Goal: Transaction & Acquisition: Purchase product/service

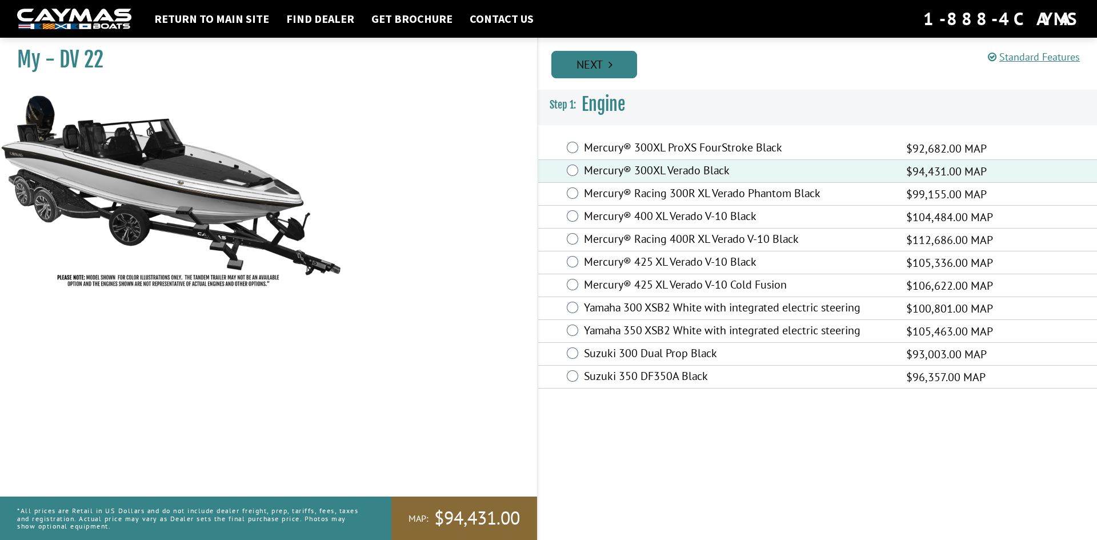
click at [605, 75] on link "Next" at bounding box center [595, 64] width 86 height 27
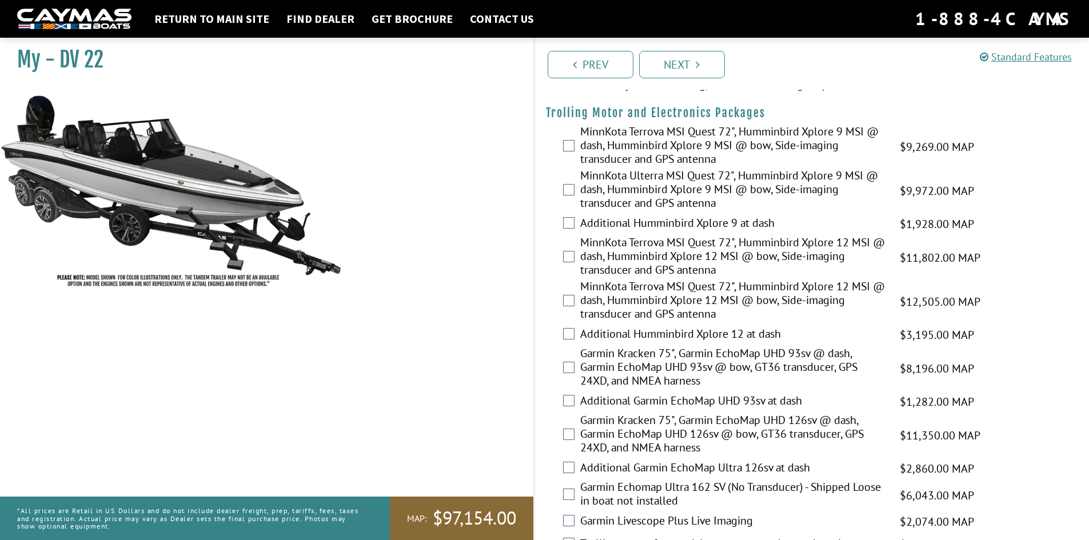
scroll to position [229, 0]
click at [712, 304] on label "MinnKota Terrova MSI Quest 72", Humminbird Xplore 12 MSI @ dash, Humminbird Xpl…" at bounding box center [732, 301] width 305 height 44
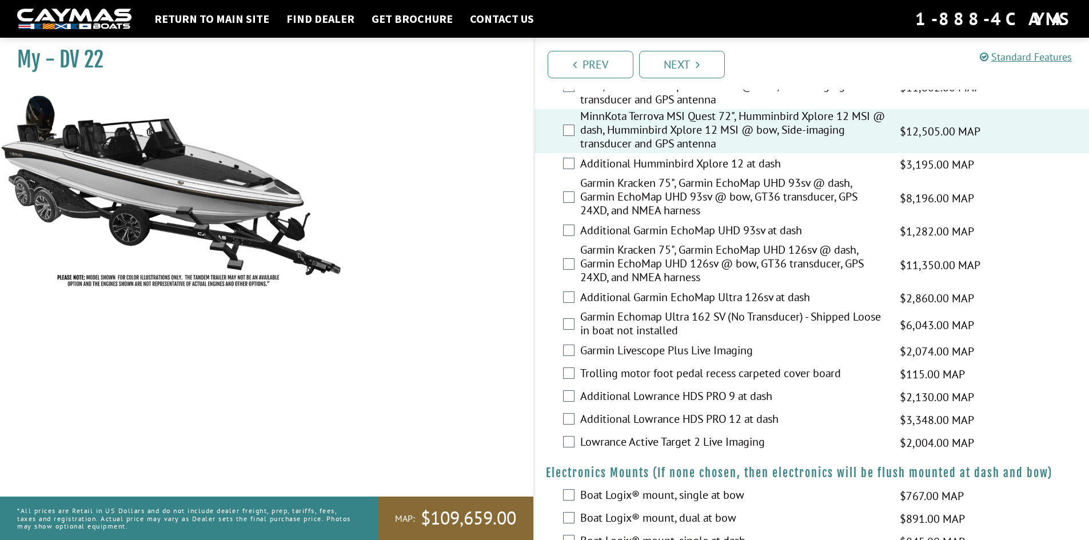
scroll to position [395, 0]
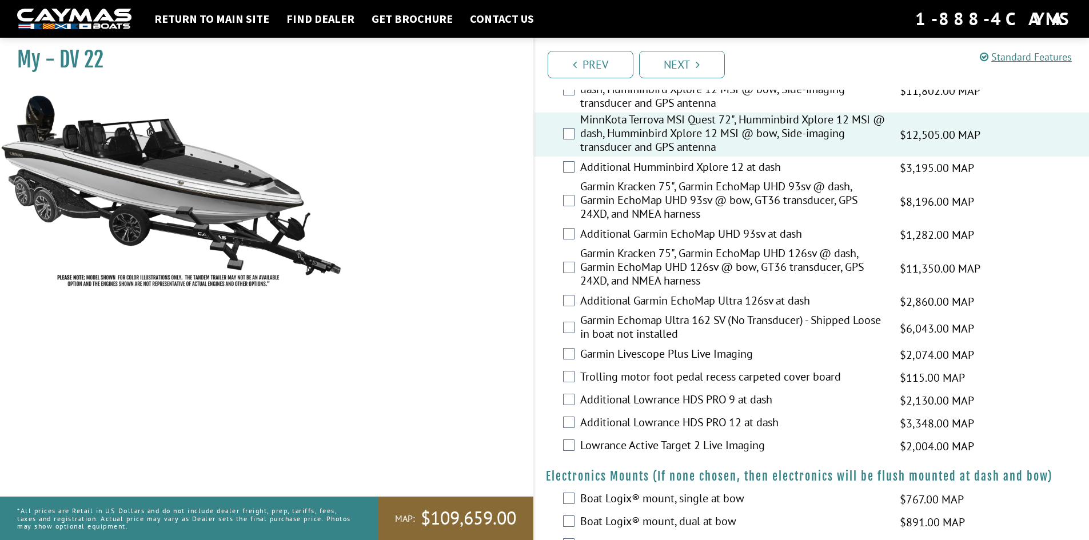
click at [641, 301] on label "Additional Garmin EchoMap Ultra 126sv at dash" at bounding box center [732, 302] width 305 height 17
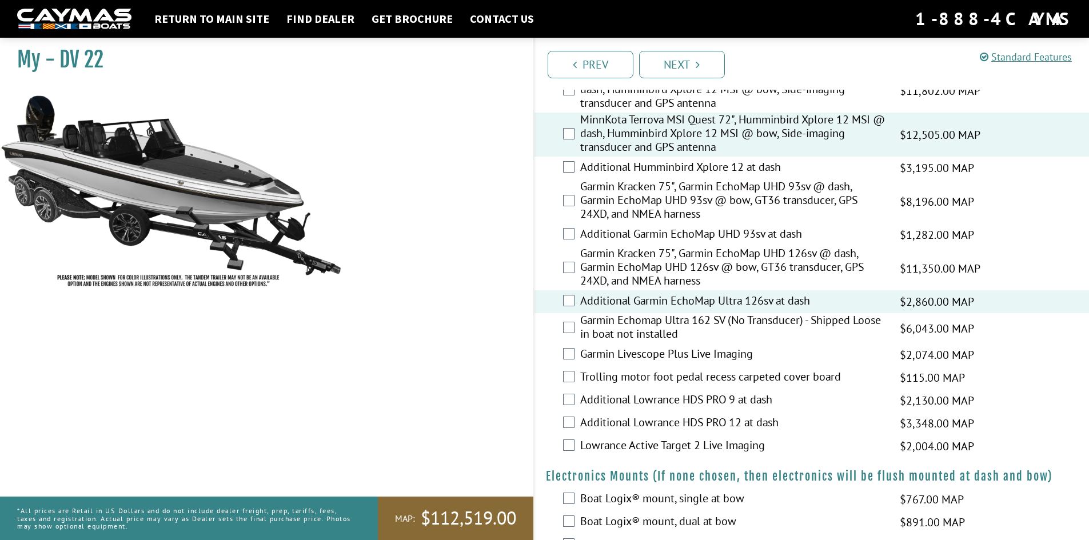
click at [709, 357] on label "Garmin Livescope Plus Live Imaging" at bounding box center [732, 355] width 305 height 17
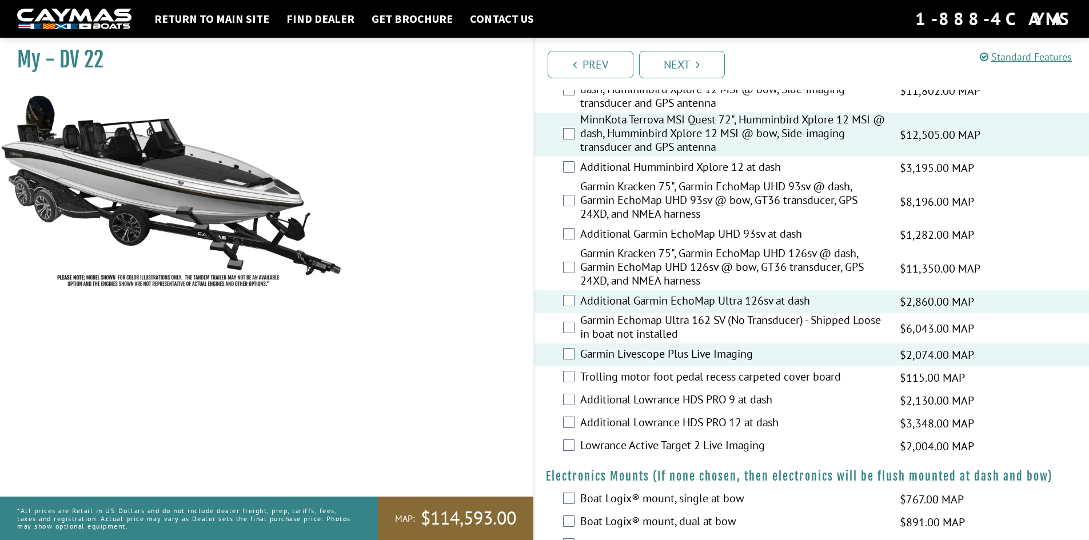
click at [758, 380] on label "Trolling motor foot pedal recess carpeted cover board" at bounding box center [732, 378] width 305 height 17
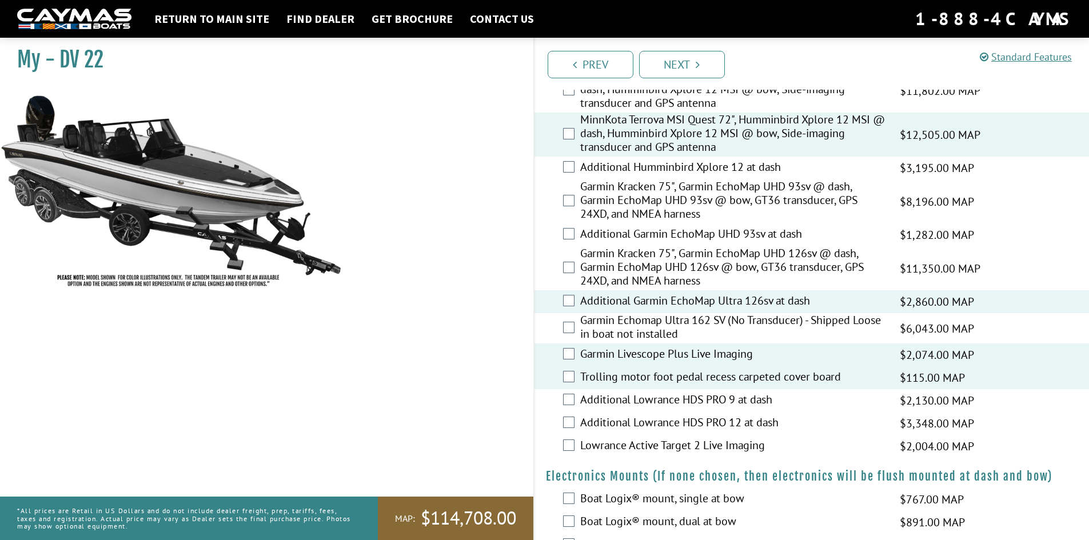
scroll to position [867, 0]
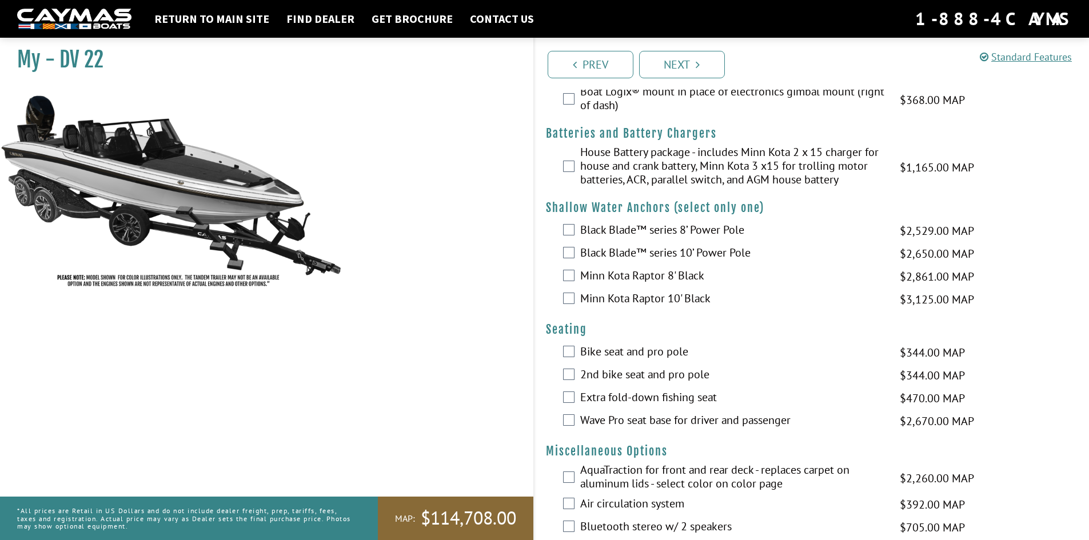
click at [674, 349] on label "Bike seat and pro pole" at bounding box center [732, 353] width 305 height 17
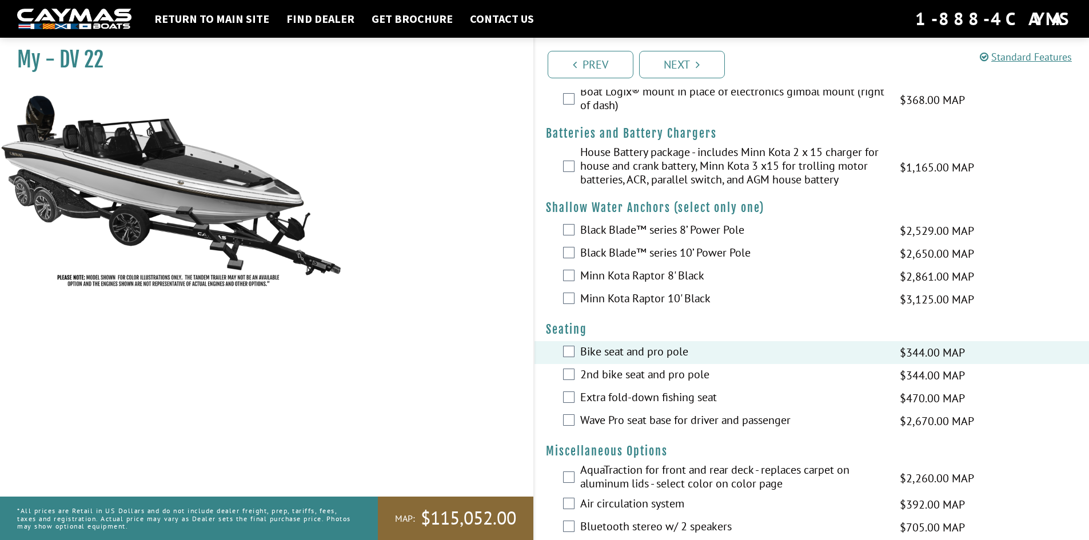
click at [718, 421] on label "Wave Pro seat base for driver and passenger" at bounding box center [732, 421] width 305 height 17
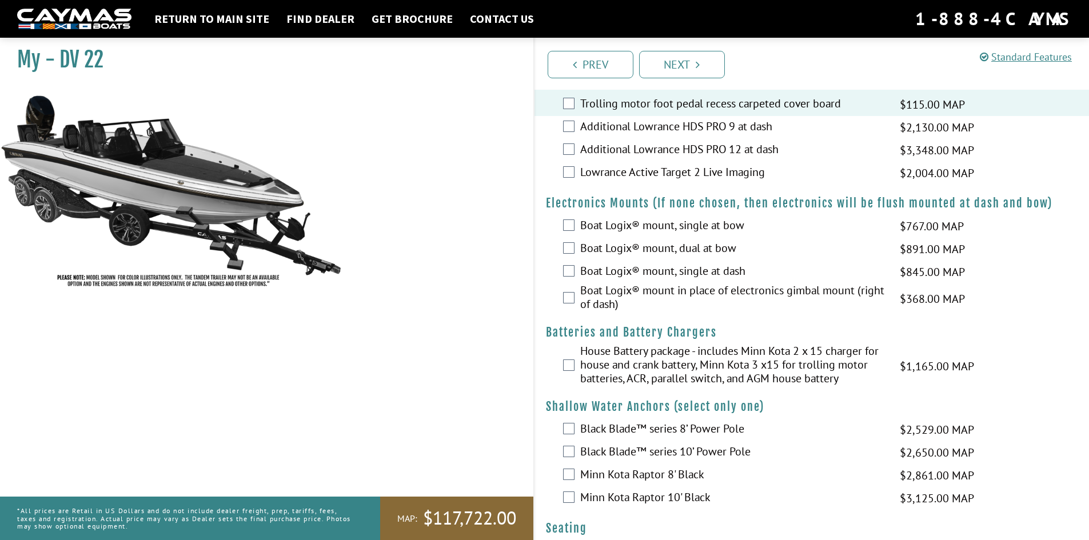
scroll to position [1140, 0]
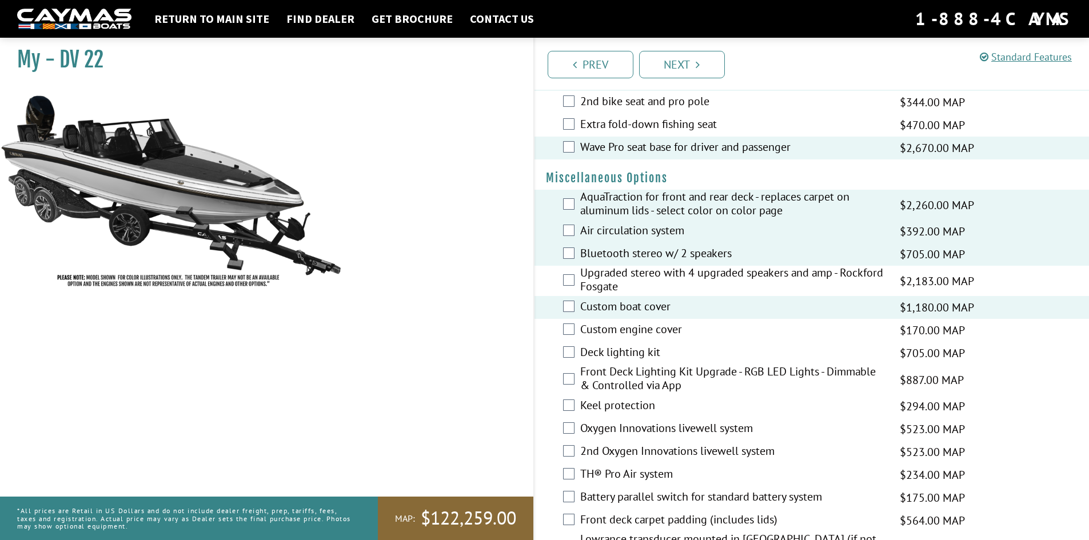
click at [582, 355] on label "Deck lighting kit" at bounding box center [732, 353] width 305 height 17
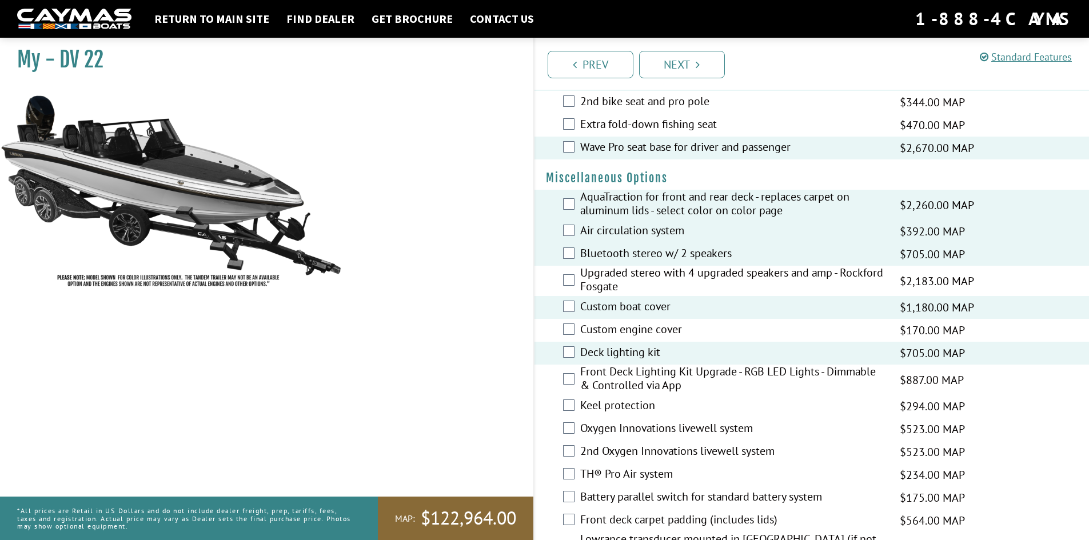
click at [634, 429] on label "Oxygen Innovations livewell system" at bounding box center [732, 429] width 305 height 17
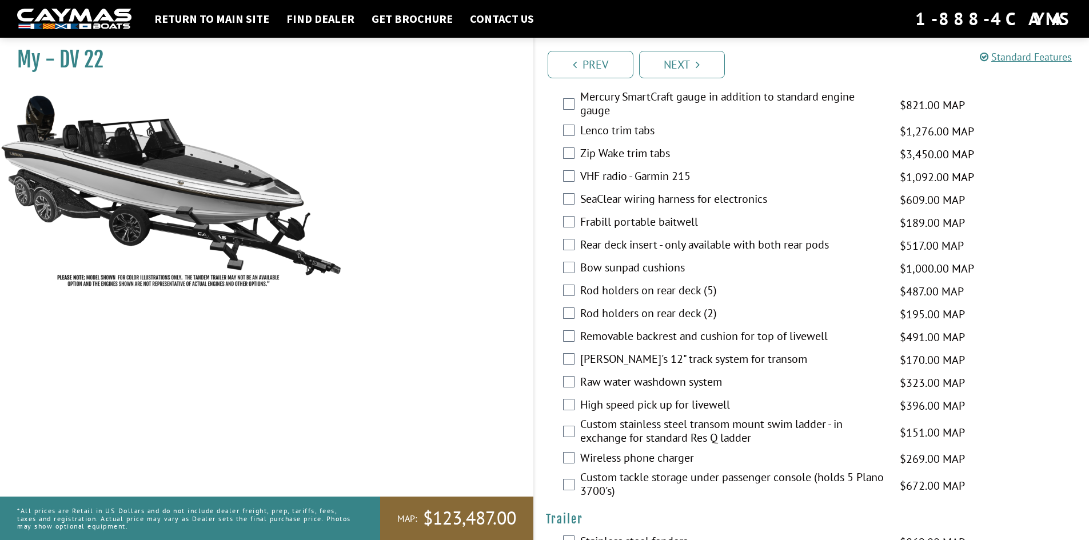
scroll to position [2557, 0]
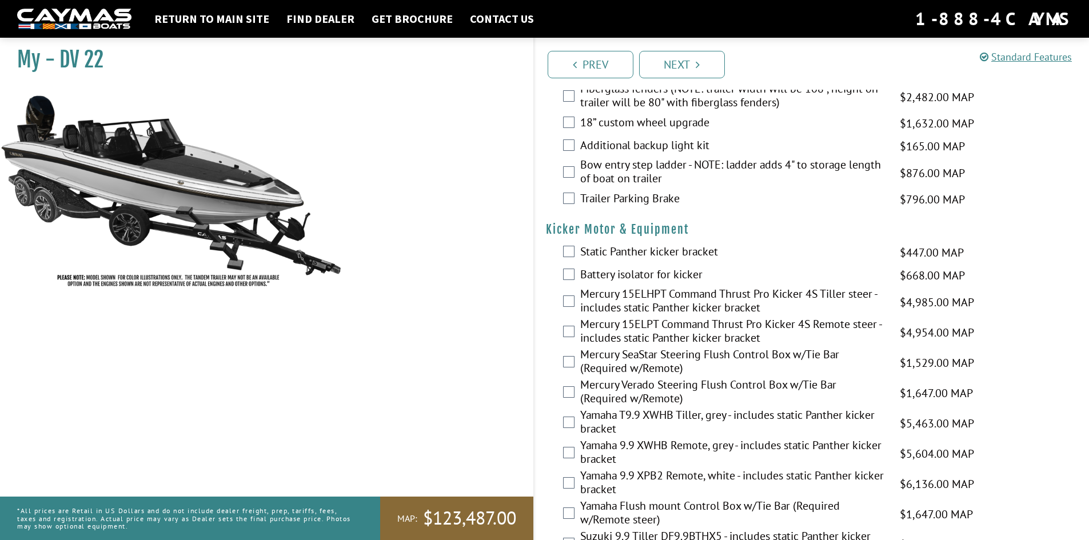
click at [733, 326] on label "Mercury 15ELPT Command Thrust Pro Kicker 4S Remote steer - includes static Pant…" at bounding box center [732, 332] width 305 height 30
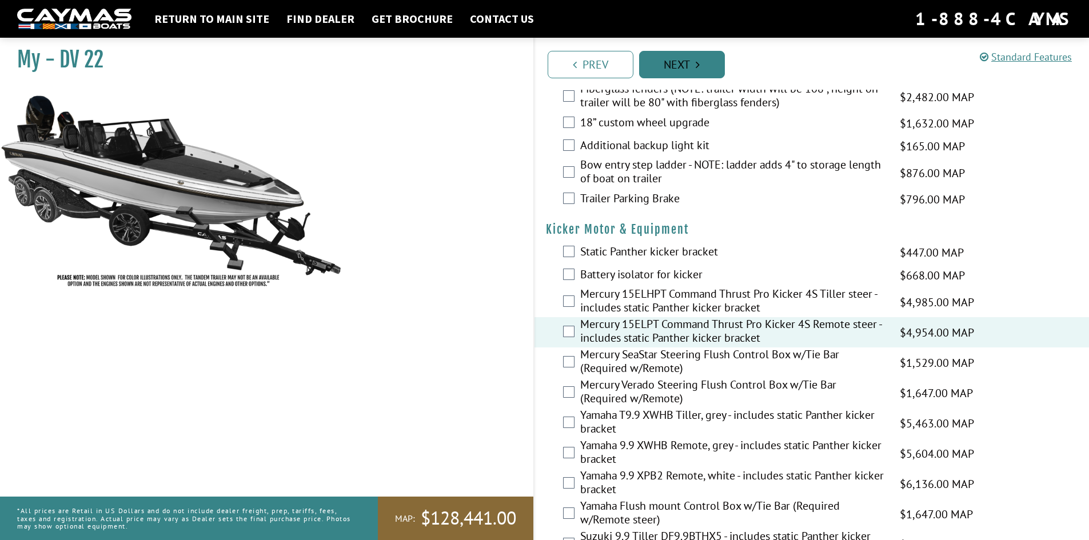
click at [684, 75] on link "Next" at bounding box center [682, 64] width 86 height 27
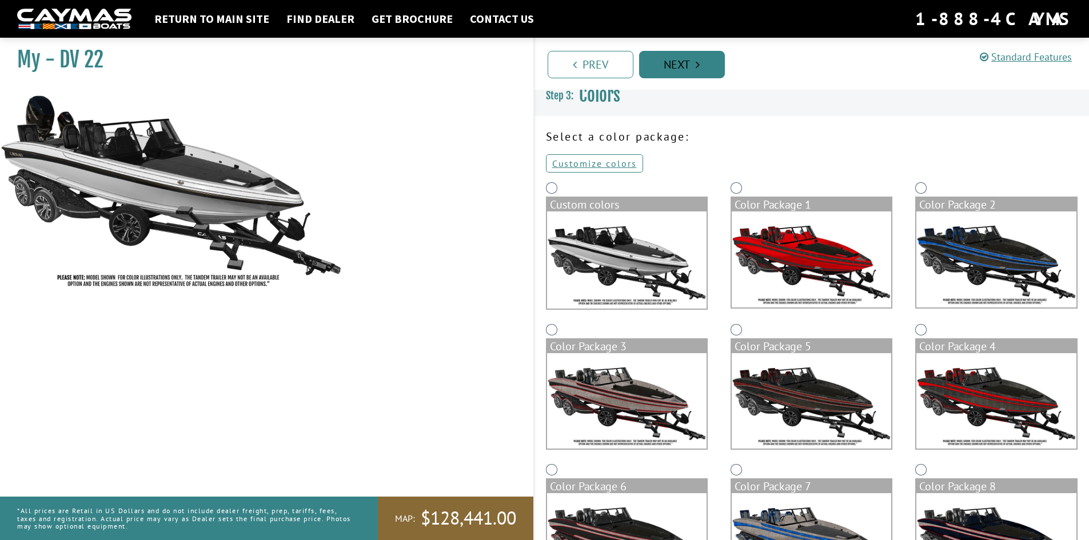
scroll to position [0, 0]
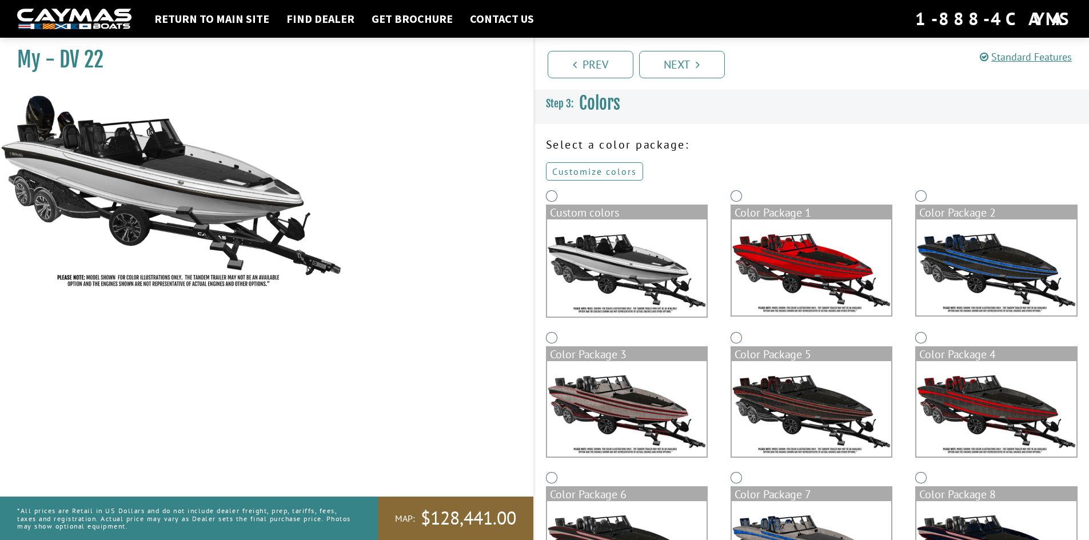
click at [601, 175] on link "Customize colors" at bounding box center [594, 171] width 97 height 18
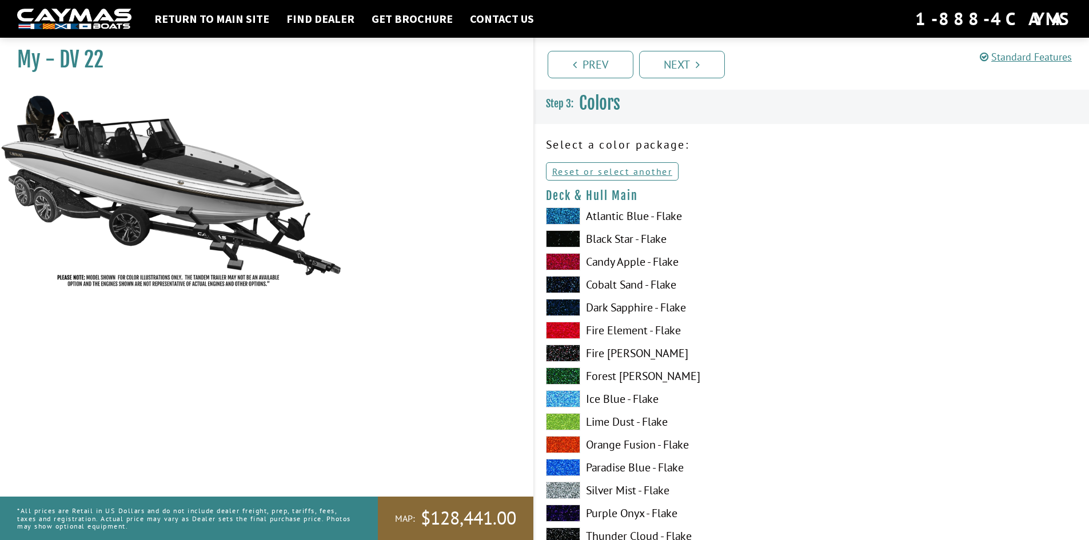
click at [637, 238] on label "Black Star - Flake" at bounding box center [673, 238] width 254 height 17
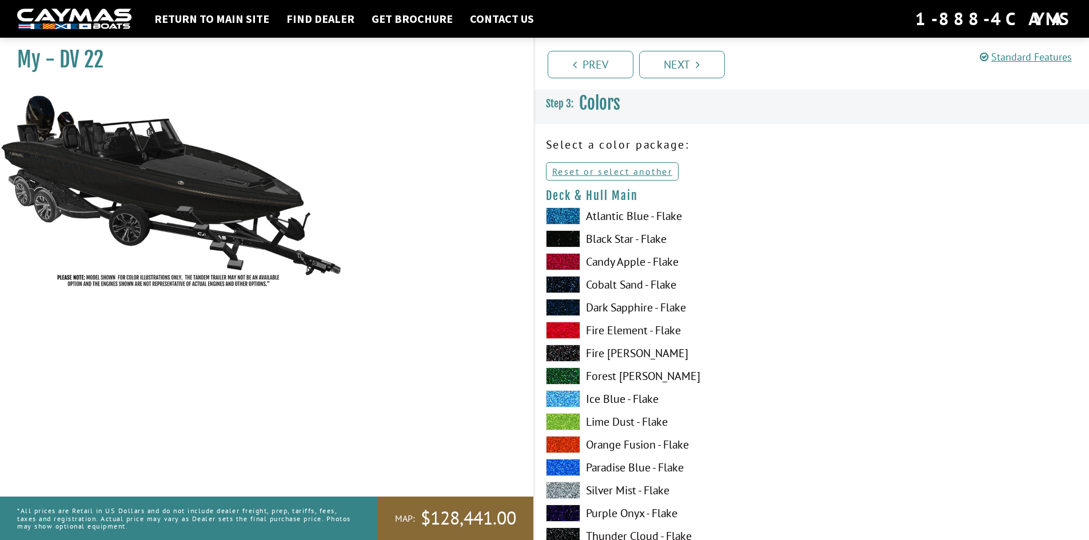
click at [632, 346] on label "Fire [PERSON_NAME]" at bounding box center [673, 353] width 254 height 17
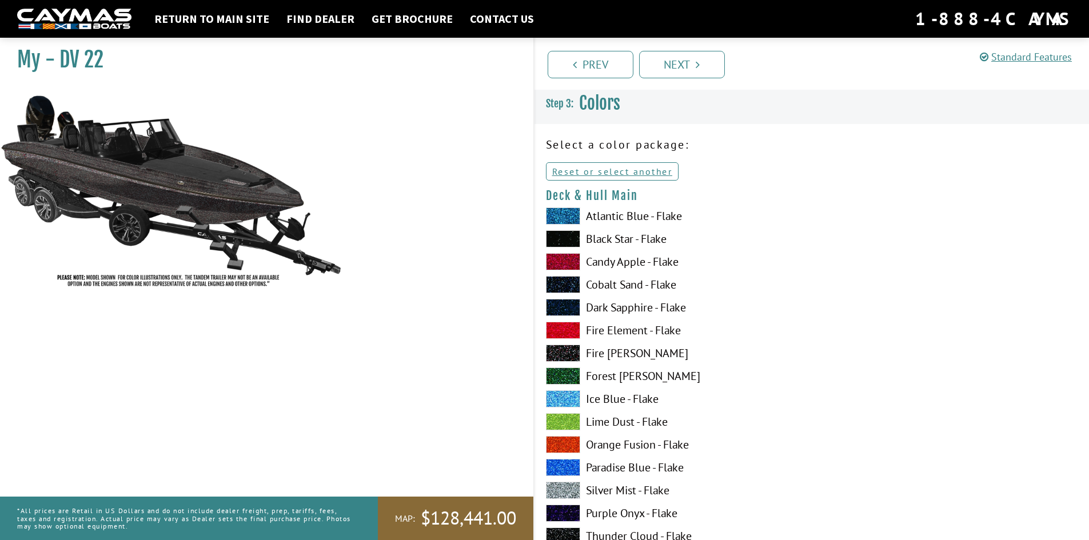
click at [628, 482] on label "Silver Mist - Flake" at bounding box center [673, 490] width 254 height 17
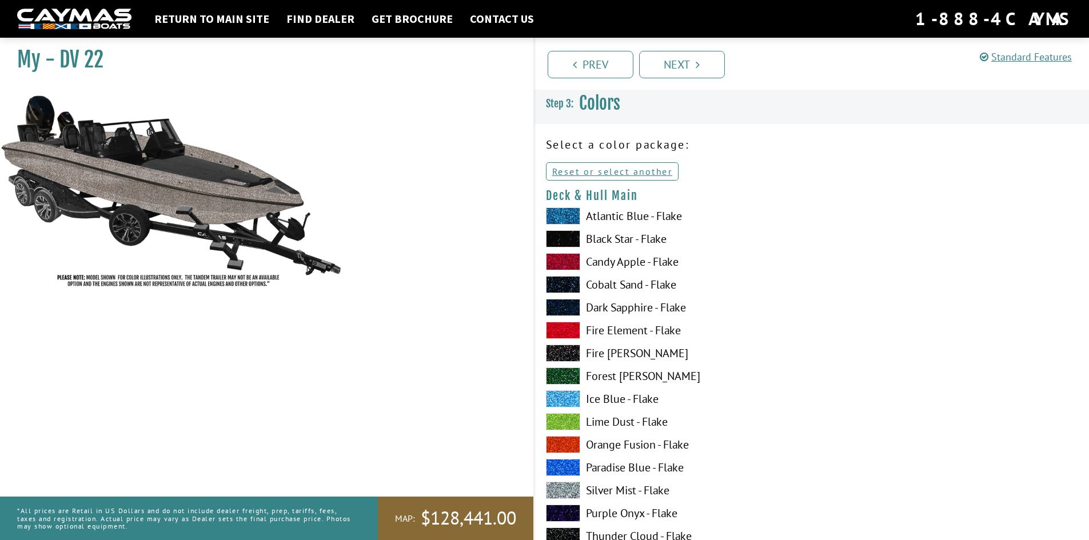
click at [666, 531] on label "Thunder Cloud - Flake" at bounding box center [673, 536] width 254 height 17
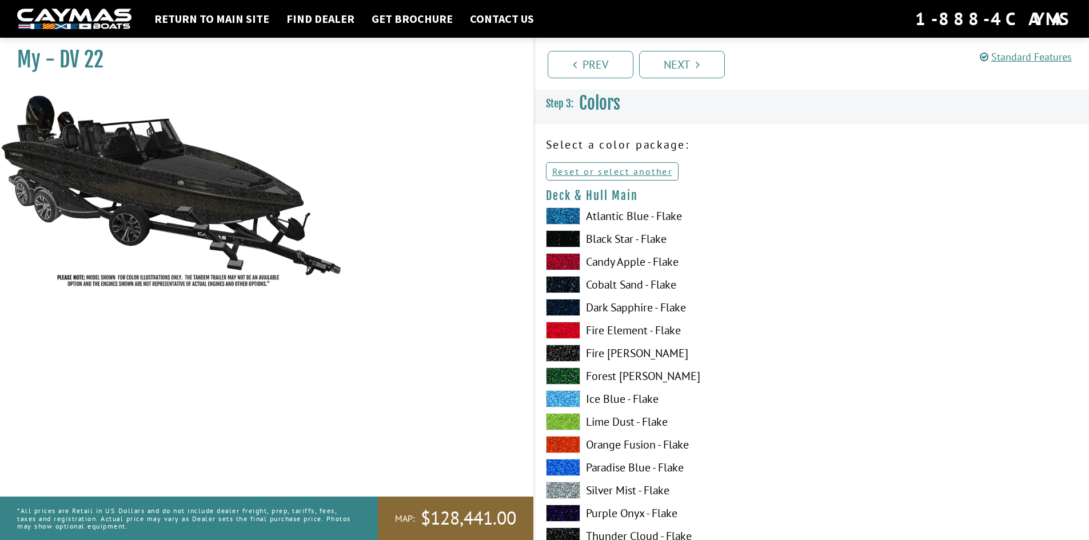
scroll to position [472, 0]
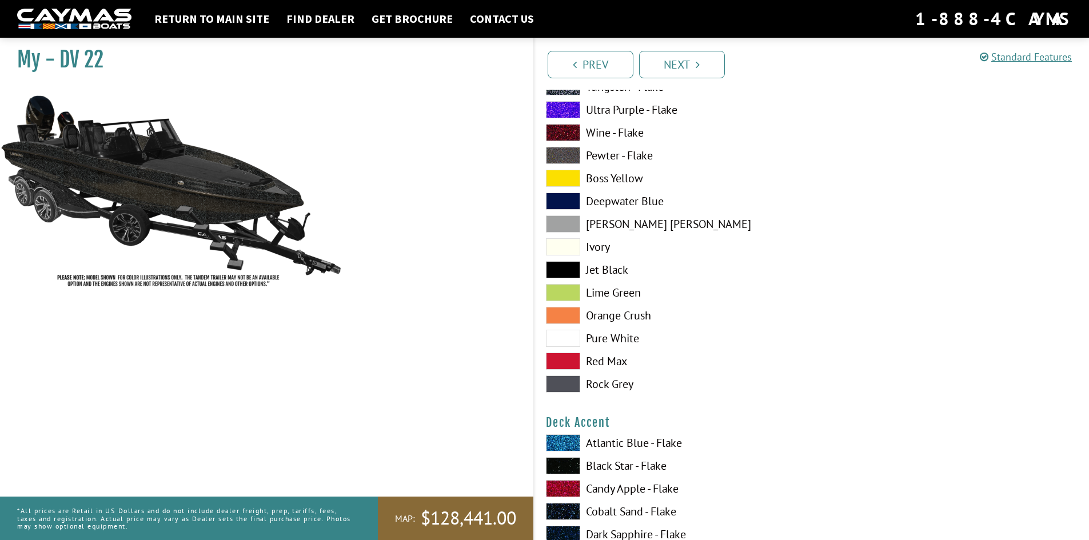
click at [601, 160] on label "Pewter - Flake" at bounding box center [673, 155] width 254 height 17
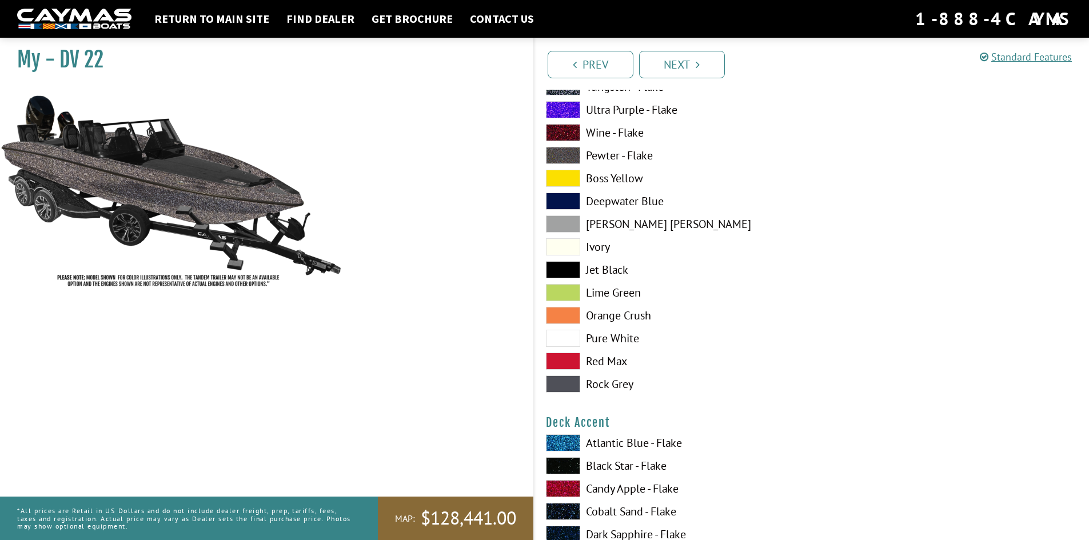
click at [854, 148] on div at bounding box center [950, 66] width 277 height 663
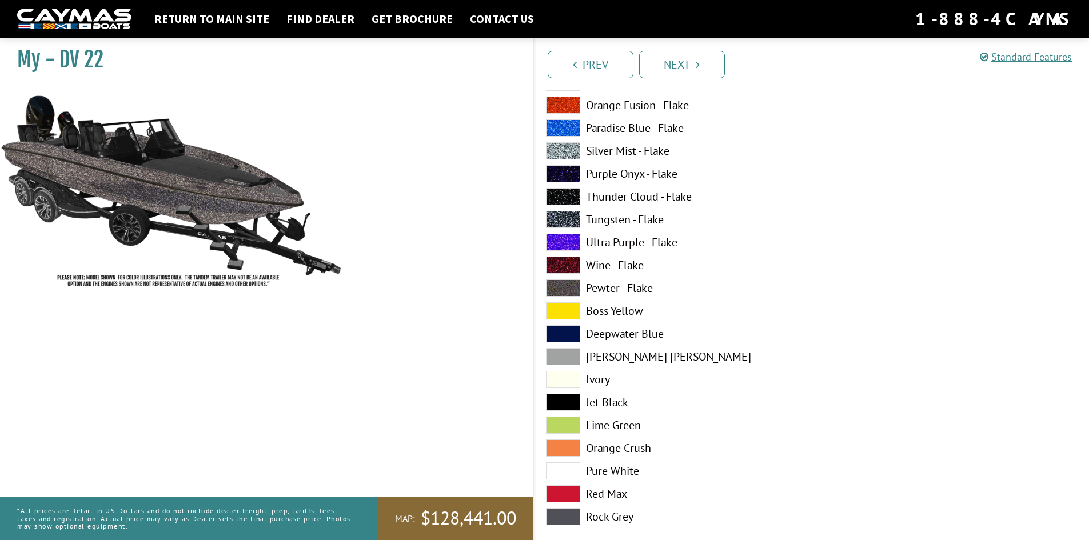
scroll to position [312, 0]
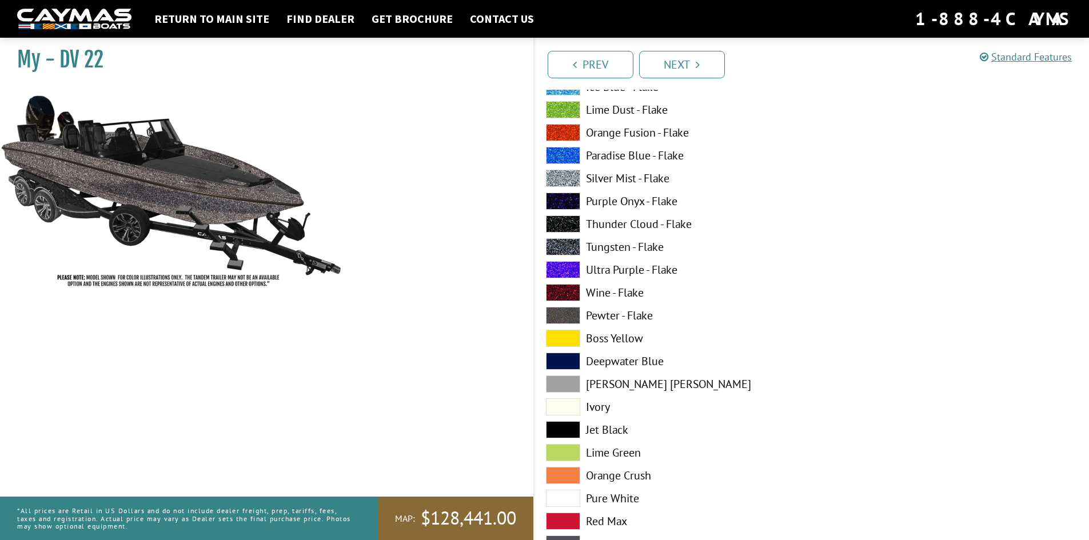
click at [638, 174] on label "Silver Mist - Flake" at bounding box center [673, 178] width 254 height 17
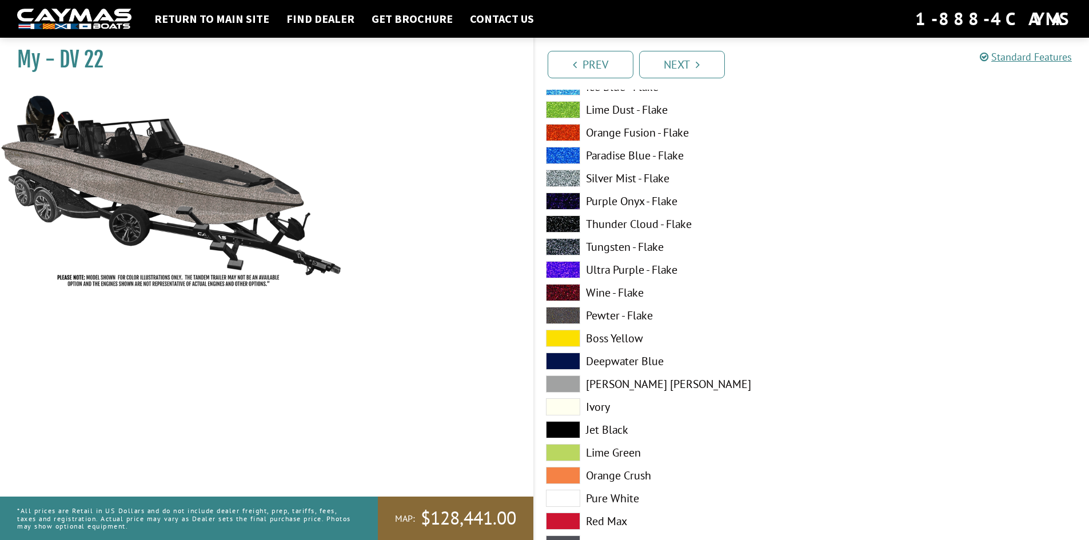
click at [662, 229] on label "Thunder Cloud - Flake" at bounding box center [673, 223] width 254 height 17
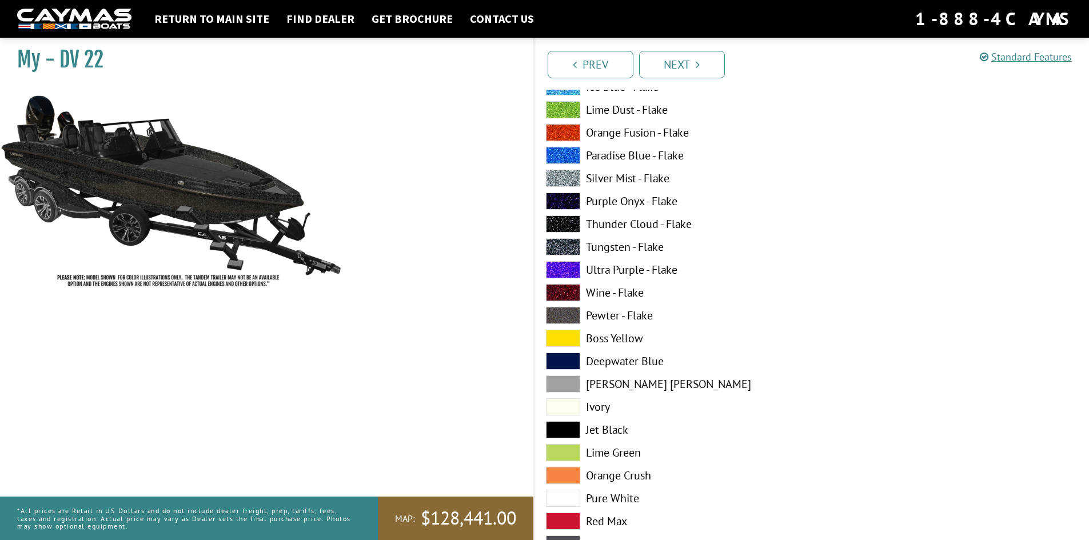
click at [642, 272] on label "Ultra Purple - Flake" at bounding box center [673, 269] width 254 height 17
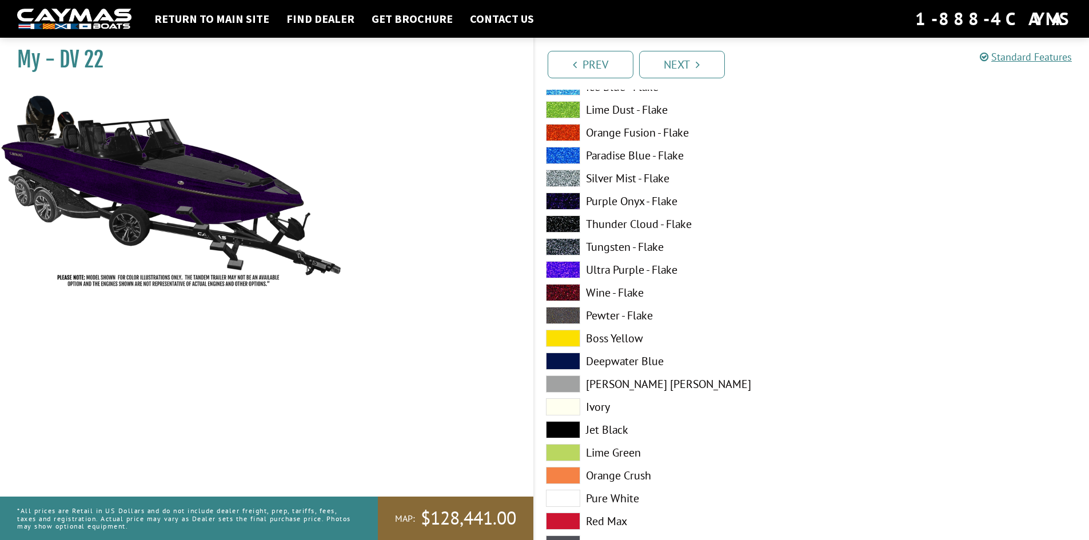
click at [627, 251] on label "Tungsten - Flake" at bounding box center [673, 246] width 254 height 17
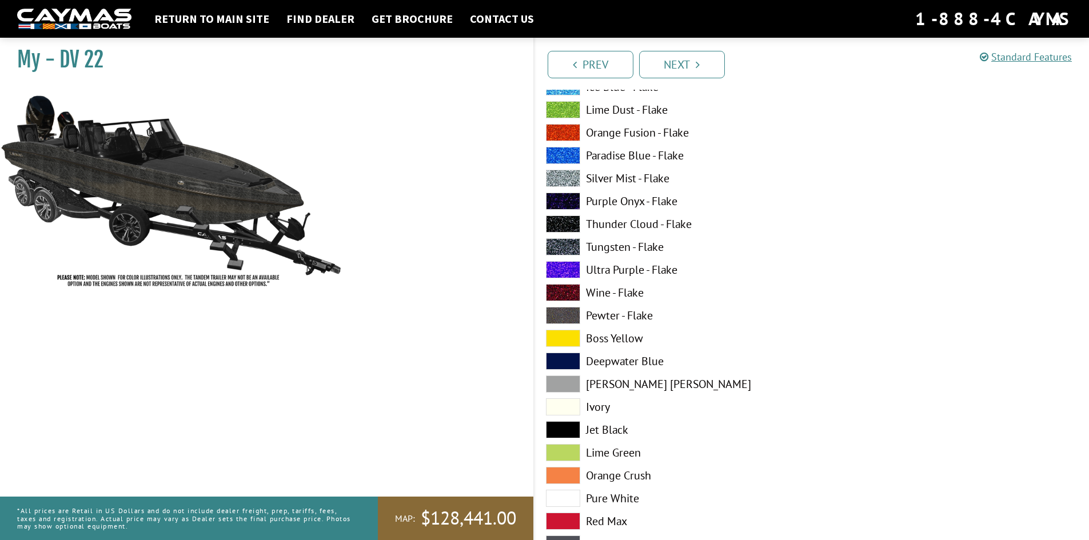
click at [630, 230] on label "Thunder Cloud - Flake" at bounding box center [673, 223] width 254 height 17
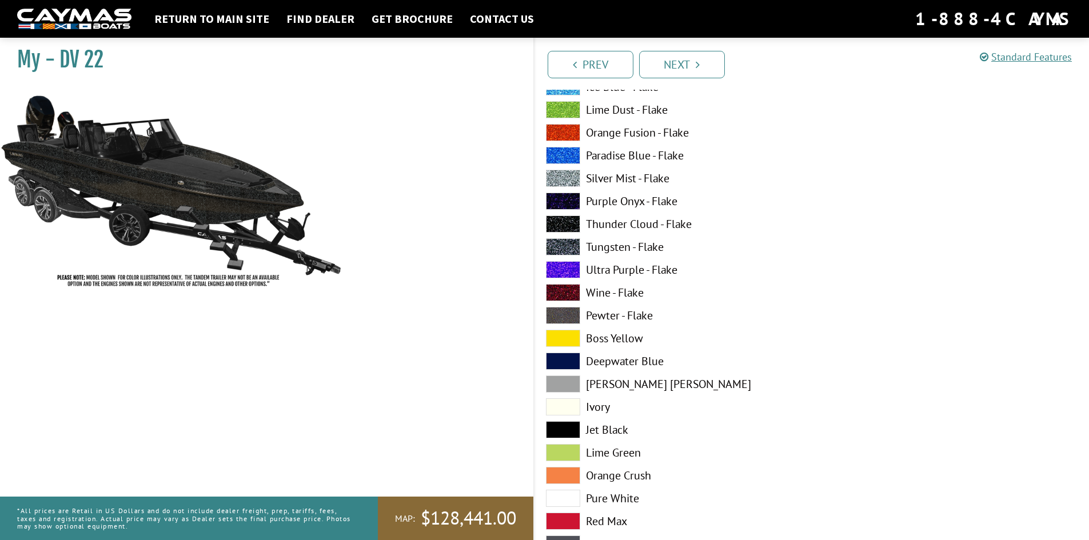
click at [595, 182] on label "Silver Mist - Flake" at bounding box center [673, 178] width 254 height 17
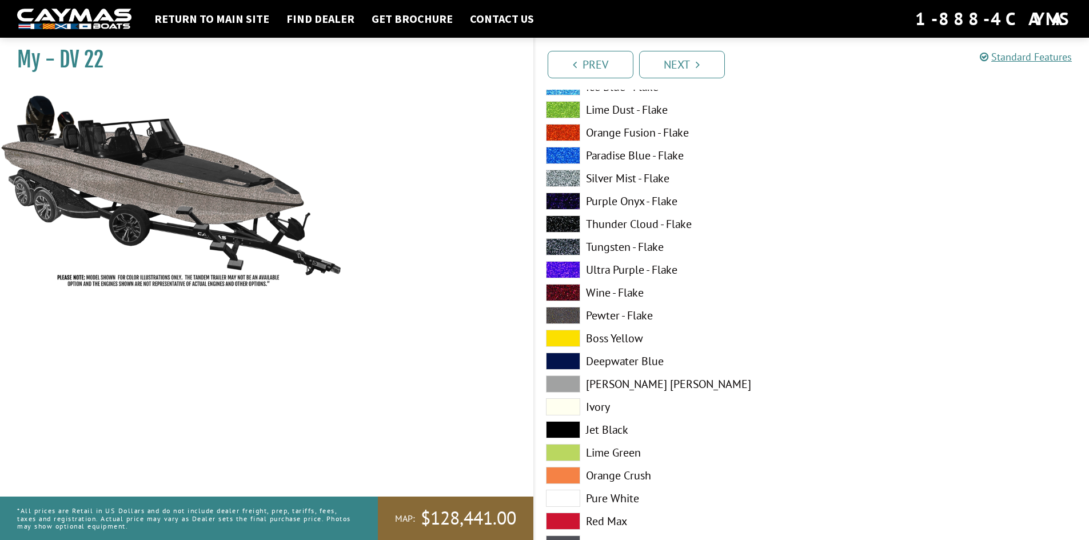
click at [645, 218] on label "Thunder Cloud - Flake" at bounding box center [673, 223] width 254 height 17
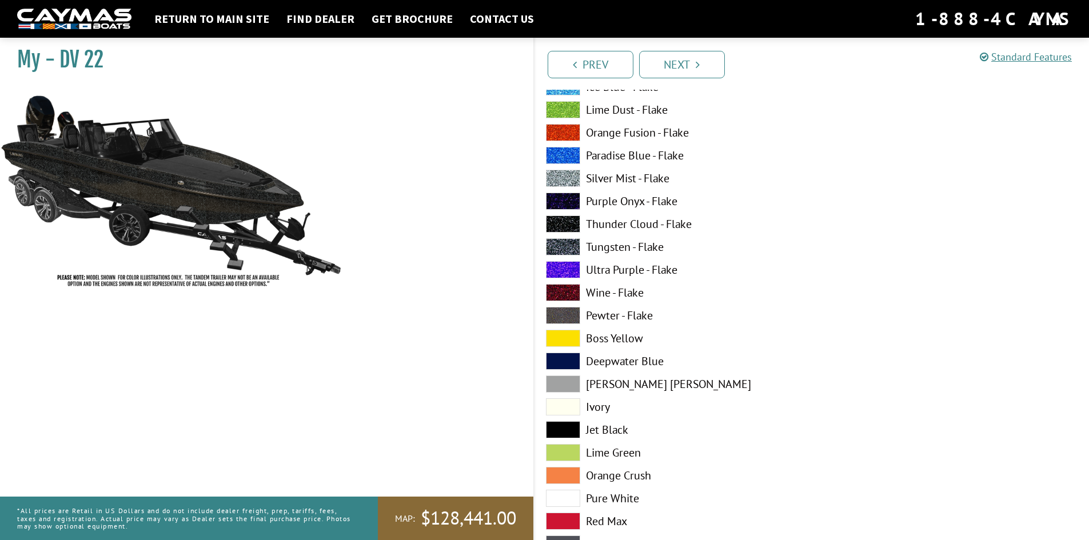
scroll to position [784, 0]
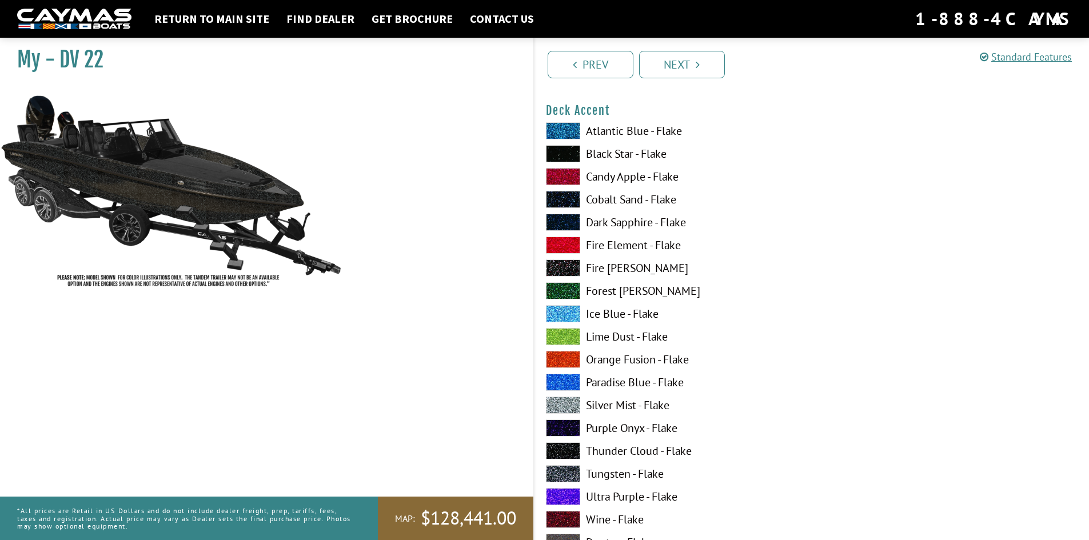
click at [608, 179] on label "Candy Apple - Flake" at bounding box center [673, 176] width 254 height 17
click at [630, 245] on label "Fire Element - Flake" at bounding box center [673, 245] width 254 height 17
click at [625, 522] on label "Wine - Flake" at bounding box center [673, 519] width 254 height 17
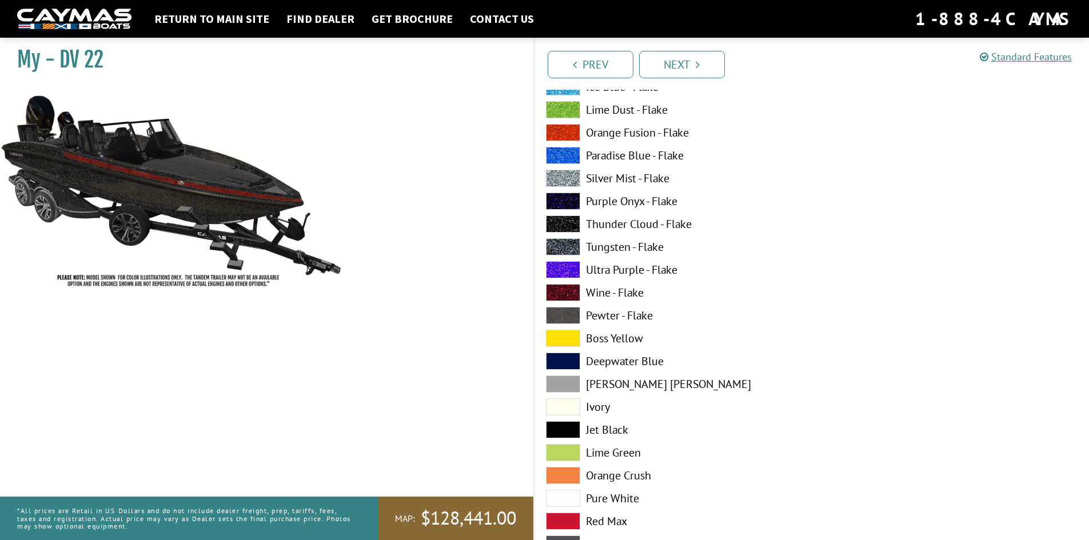
click at [632, 290] on label "Wine - Flake" at bounding box center [673, 292] width 254 height 17
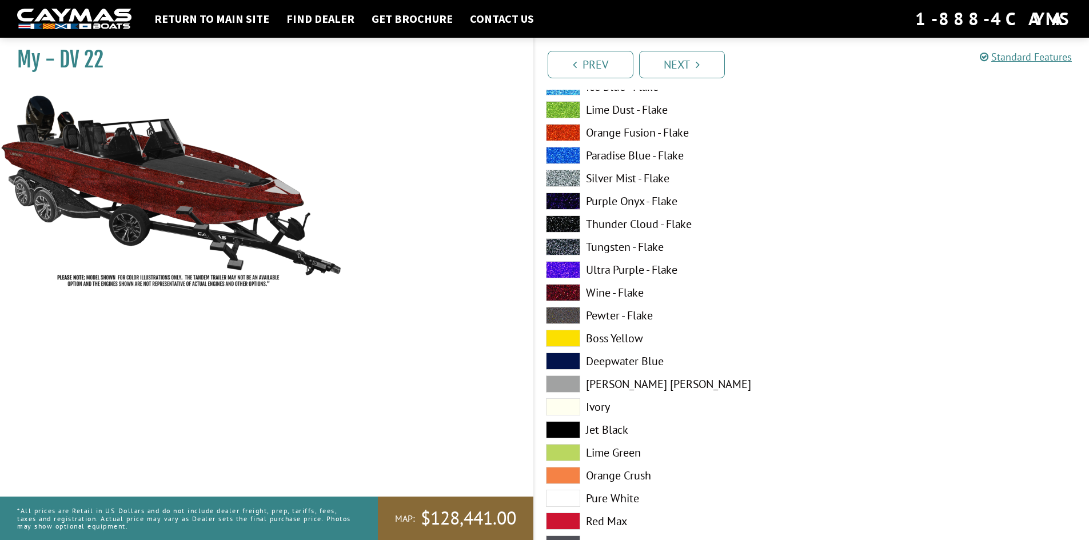
scroll to position [784, 0]
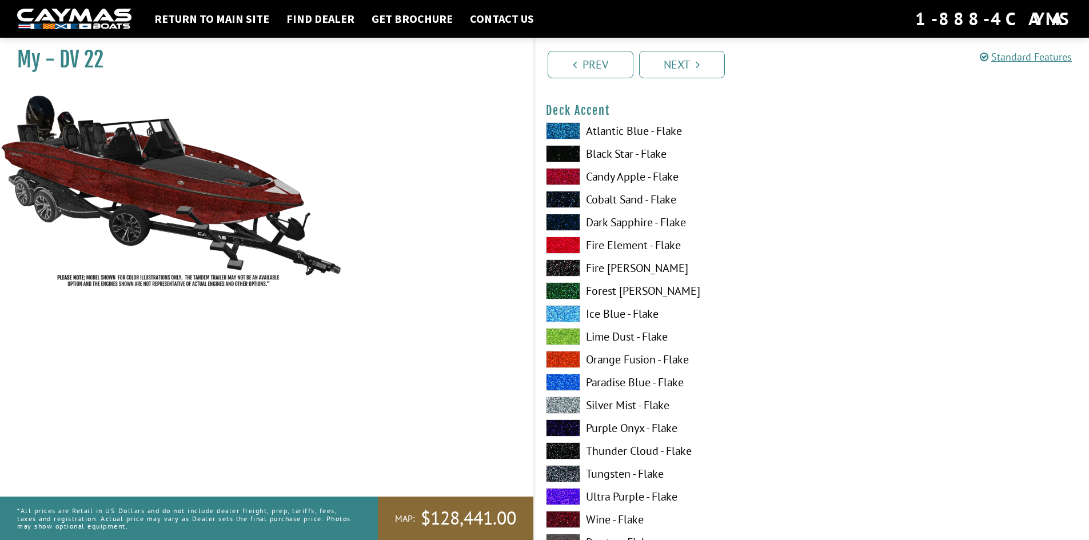
click at [607, 151] on label "Black Star - Flake" at bounding box center [673, 153] width 254 height 17
click at [627, 197] on label "Cobalt Sand - Flake" at bounding box center [673, 199] width 254 height 17
click at [633, 477] on label "Tungsten - Flake" at bounding box center [673, 473] width 254 height 17
